Goal: Information Seeking & Learning: Learn about a topic

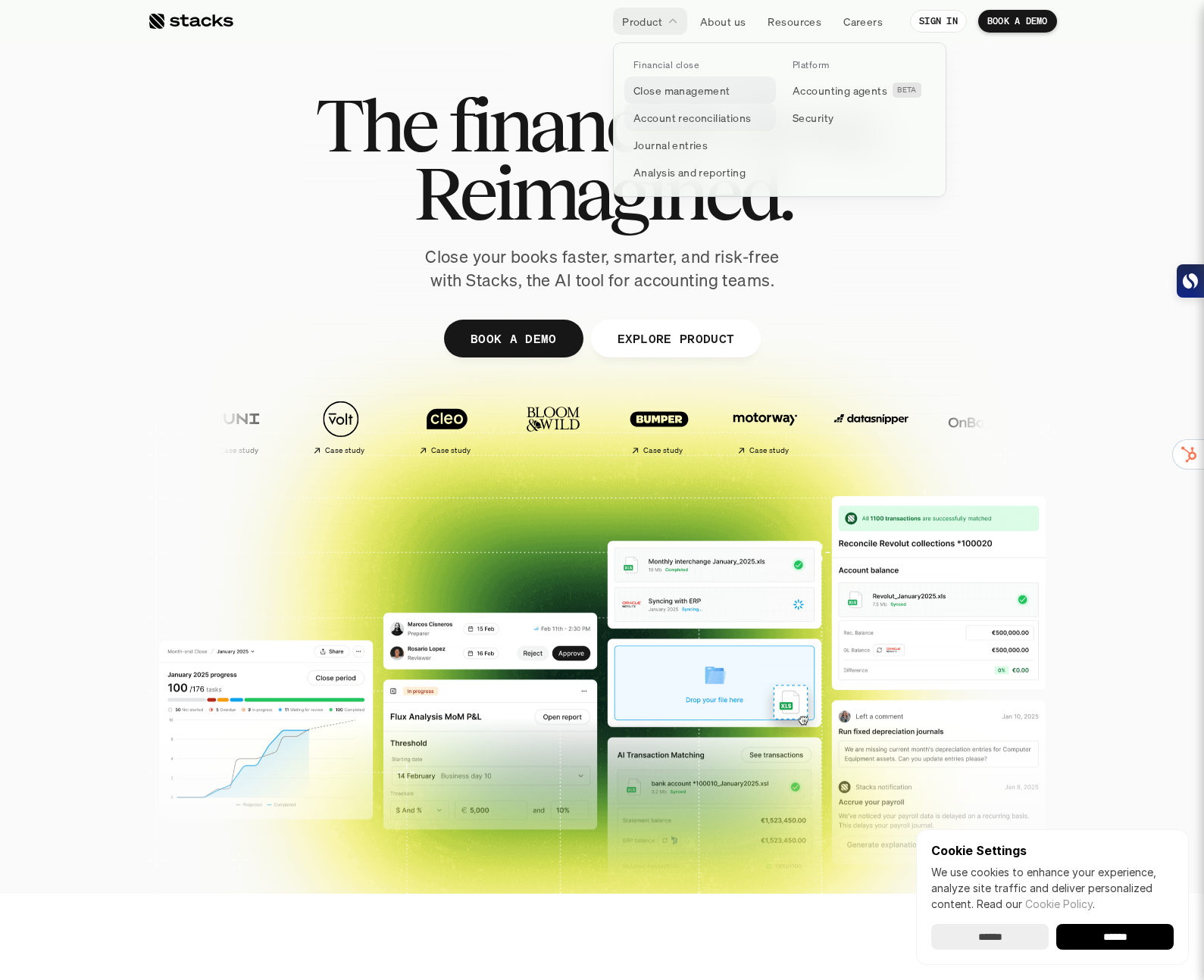
click at [683, 116] on p "Account reconciliations" at bounding box center [693, 117] width 118 height 16
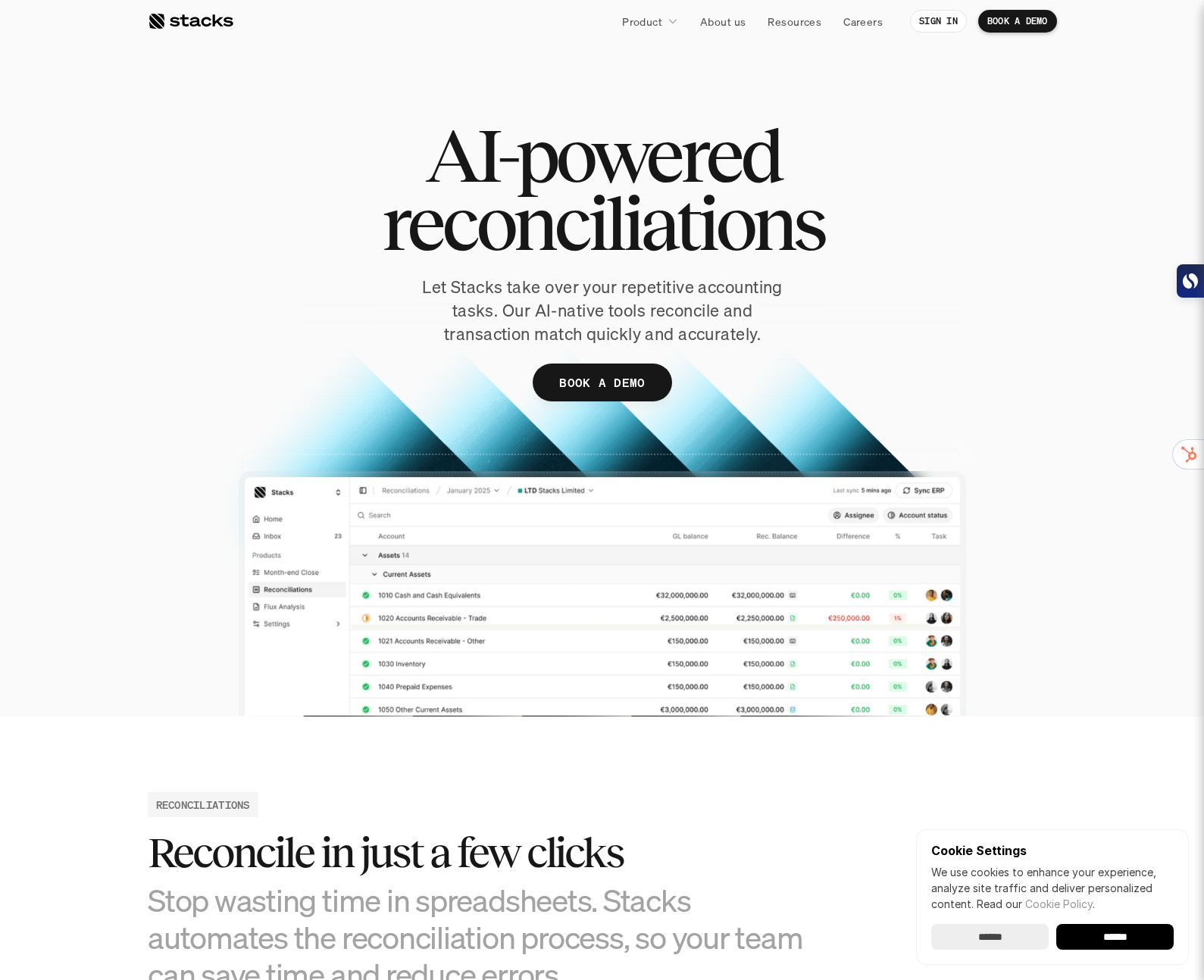
click at [196, 24] on div at bounding box center [190, 21] width 86 height 18
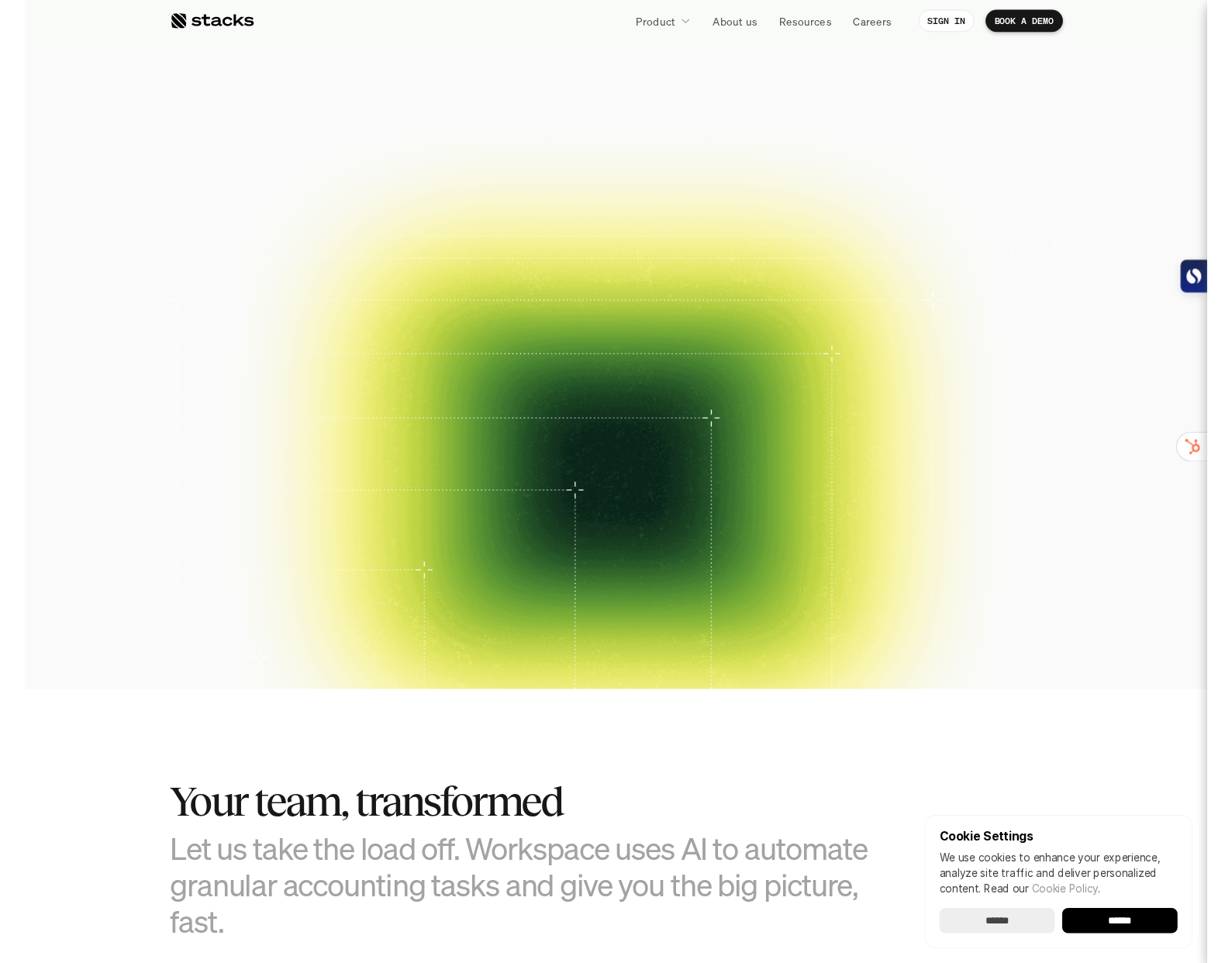
scroll to position [38, 0]
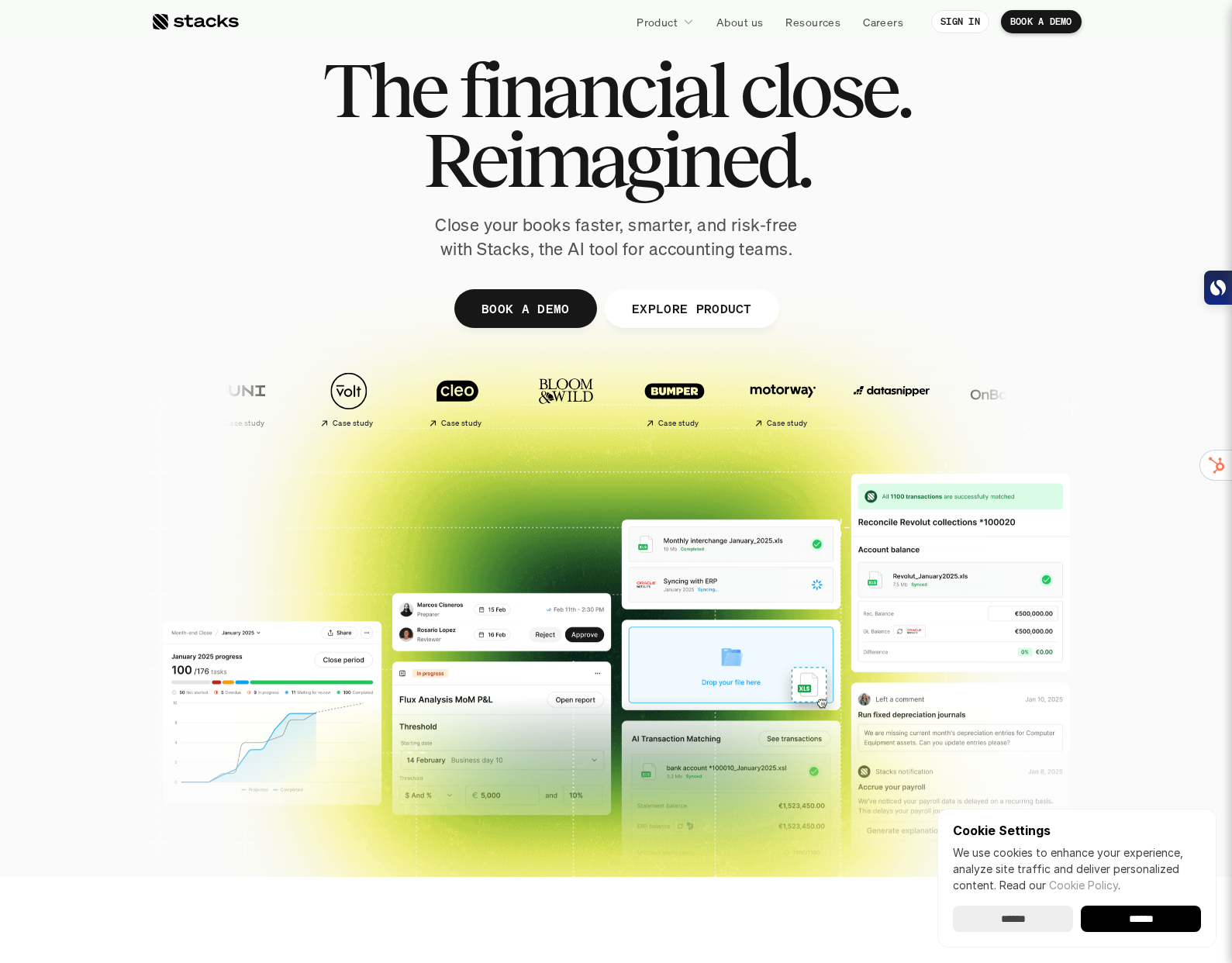
click at [918, 313] on div at bounding box center [616, 342] width 930 height 697
click at [519, 442] on div at bounding box center [616, 342] width 930 height 697
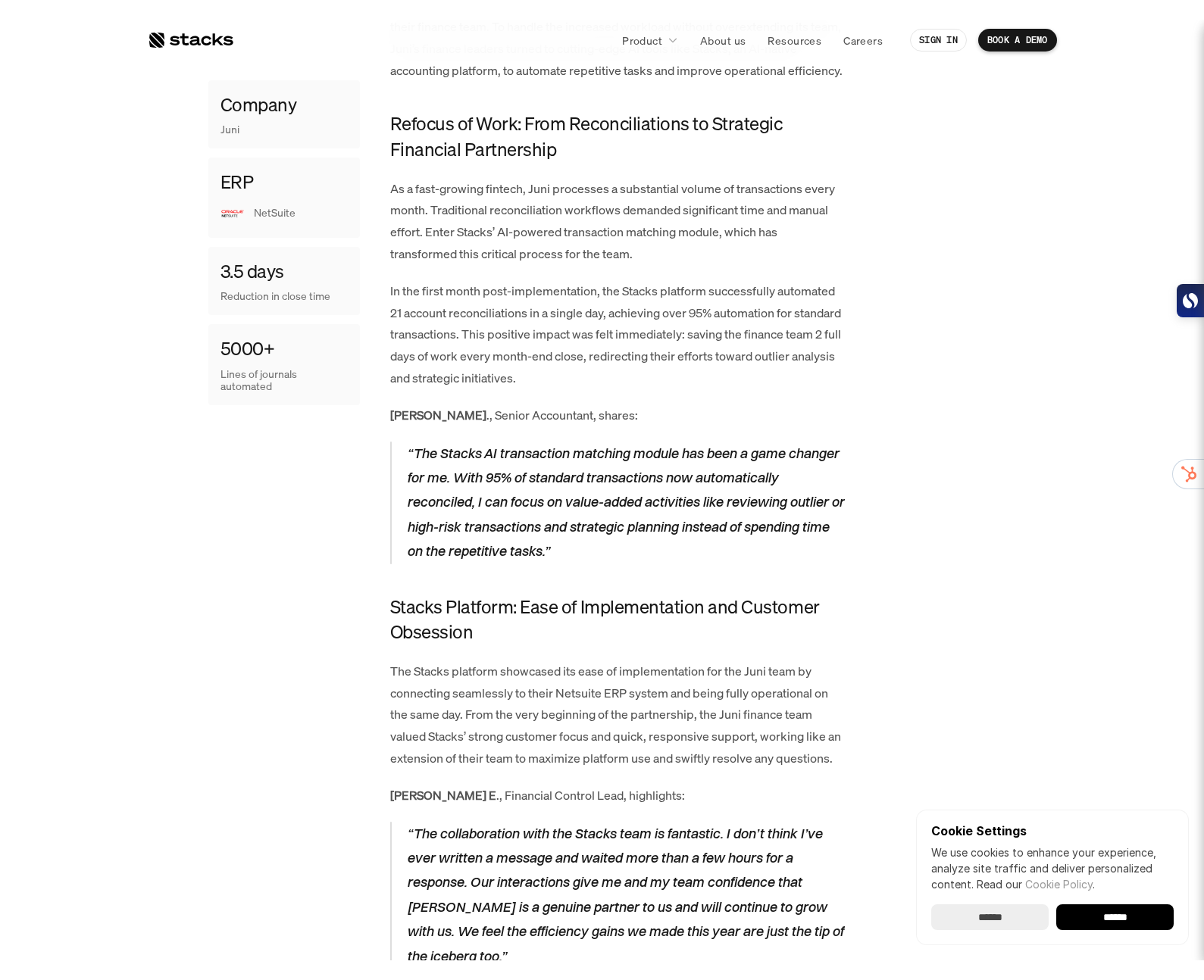
scroll to position [1001, 0]
